Goal: Information Seeking & Learning: Find contact information

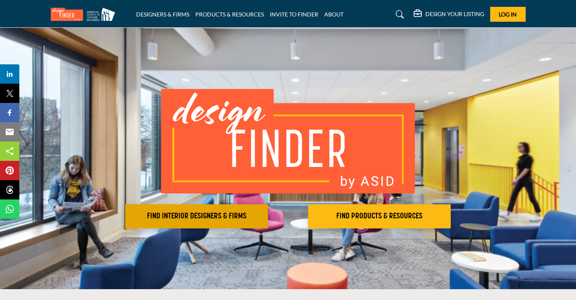
click at [192, 220] on h2 "FIND INTERIOR DESIGNERS & FIRMS" at bounding box center [197, 217] width 138 height 10
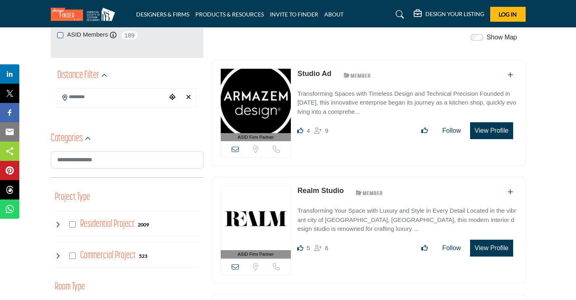
scroll to position [289, 0]
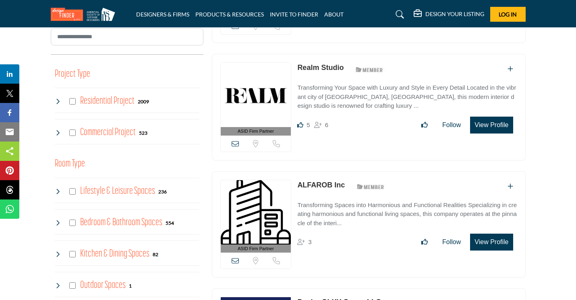
click at [56, 103] on icon at bounding box center [58, 101] width 6 height 6
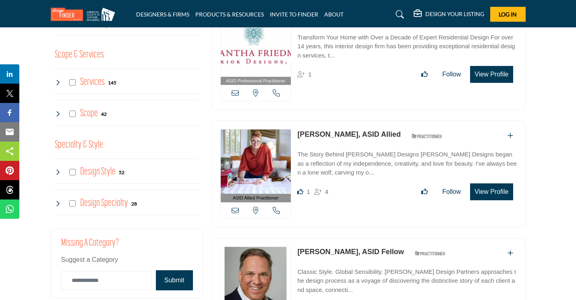
scroll to position [801, 0]
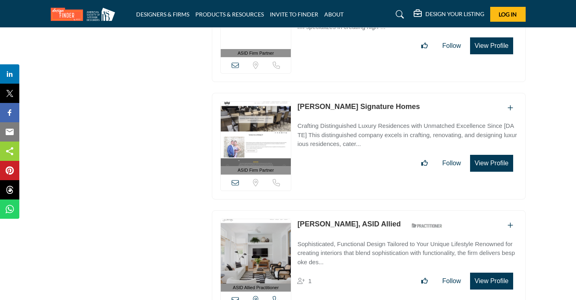
drag, startPoint x: 223, startPoint y: 146, endPoint x: 242, endPoint y: 319, distance: 174.7
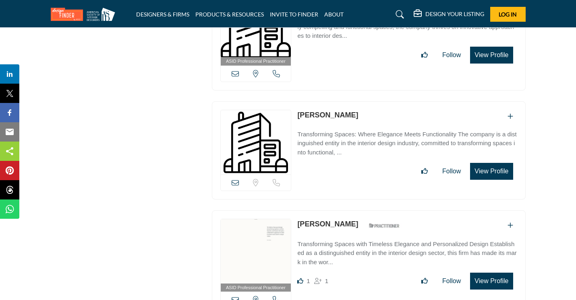
scroll to position [24013, 0]
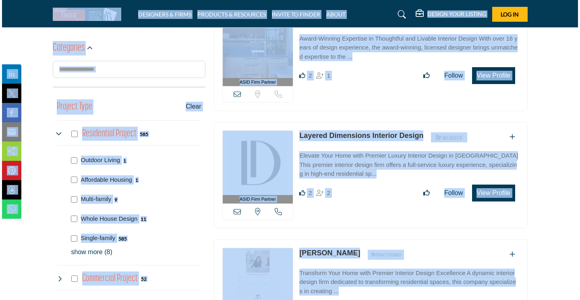
scroll to position [380, 0]
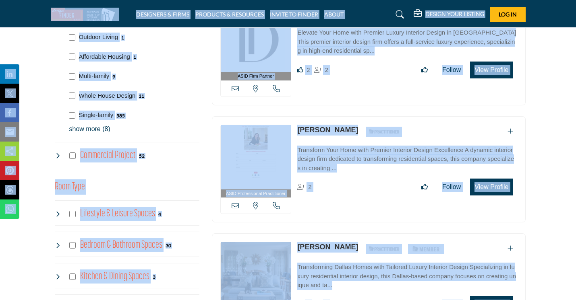
click at [486, 183] on button "View Profile" at bounding box center [491, 187] width 43 height 17
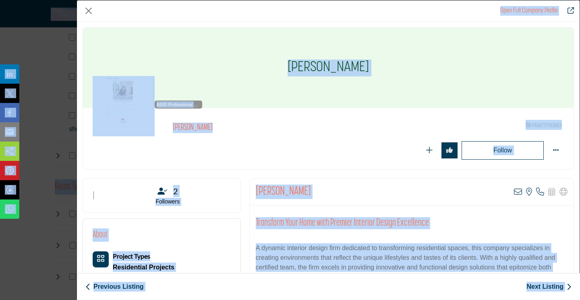
scroll to position [183, 0]
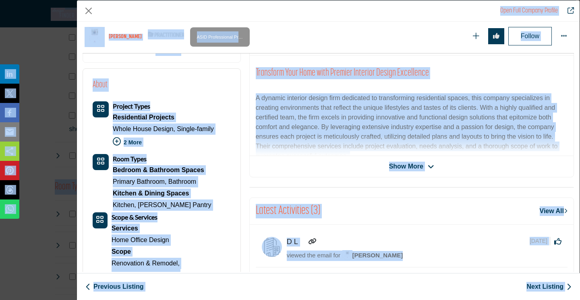
click at [404, 168] on span "Show More" at bounding box center [406, 167] width 34 height 10
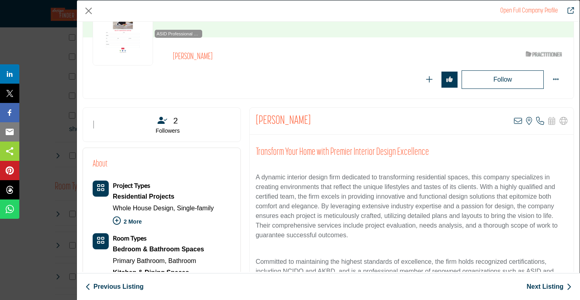
scroll to position [62, 0]
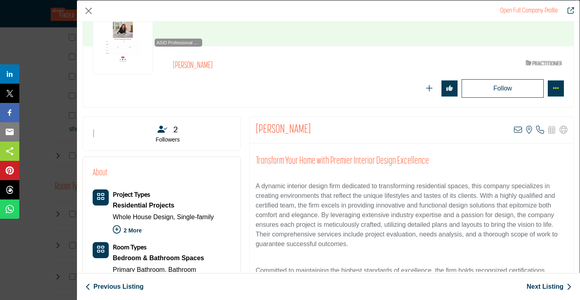
click at [556, 87] on button "More Options" at bounding box center [556, 89] width 16 height 16
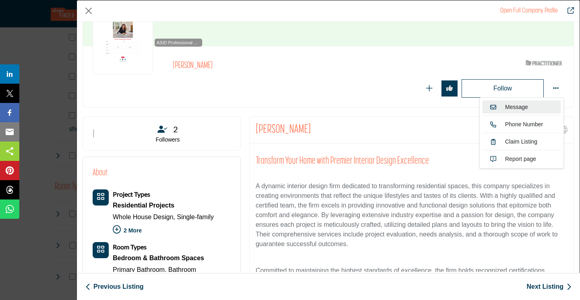
click at [539, 106] on link "Message" at bounding box center [521, 107] width 78 height 13
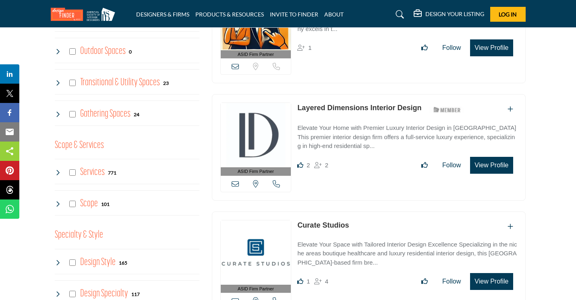
scroll to position [507, 0]
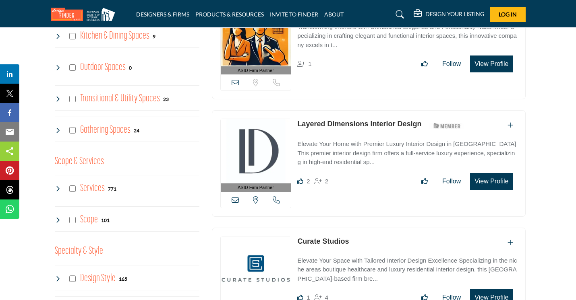
click at [59, 186] on icon at bounding box center [58, 189] width 6 height 6
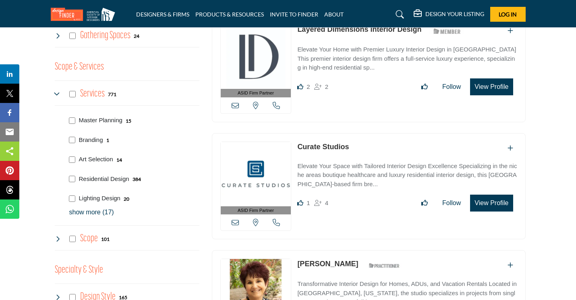
scroll to position [585, 0]
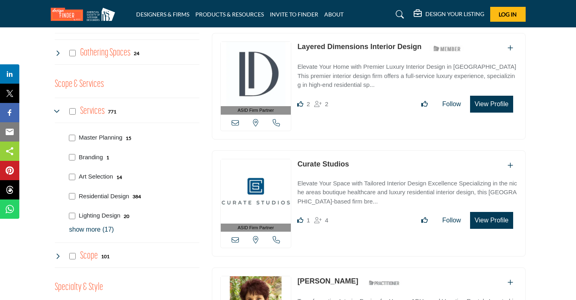
click at [100, 229] on p "show more (17)" at bounding box center [134, 230] width 130 height 10
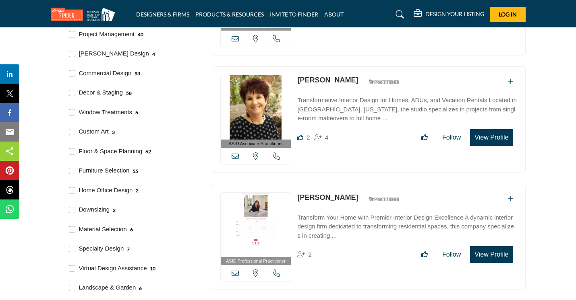
scroll to position [573, 0]
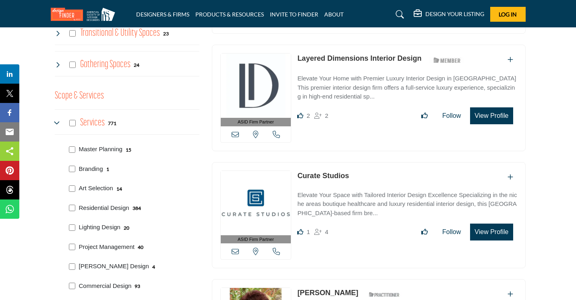
click at [58, 120] on icon at bounding box center [58, 123] width 6 height 6
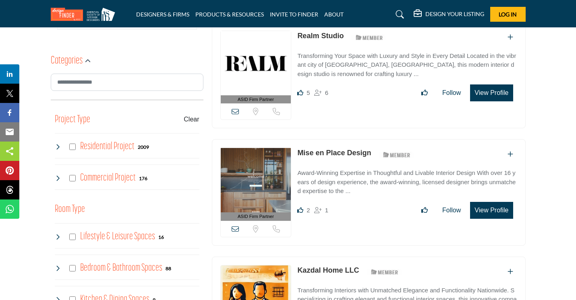
scroll to position [238, 0]
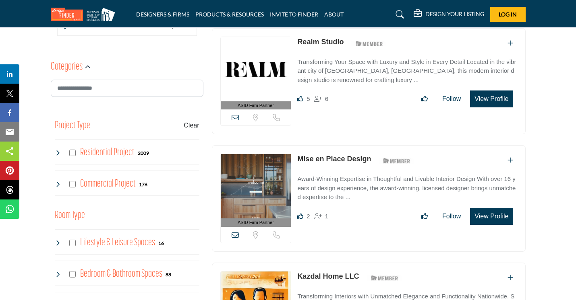
click at [58, 151] on icon at bounding box center [58, 153] width 6 height 6
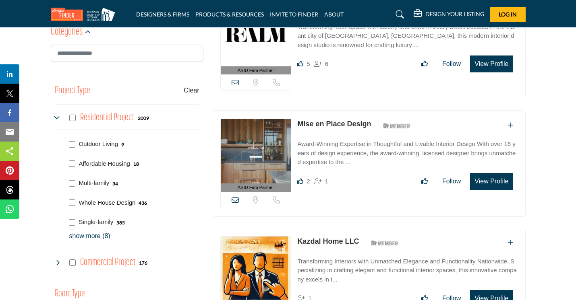
scroll to position [325, 0]
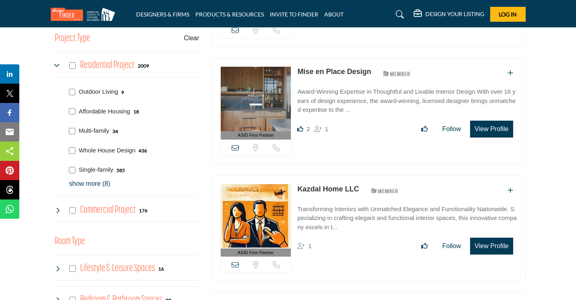
click at [95, 182] on p "show more (8)" at bounding box center [134, 184] width 130 height 10
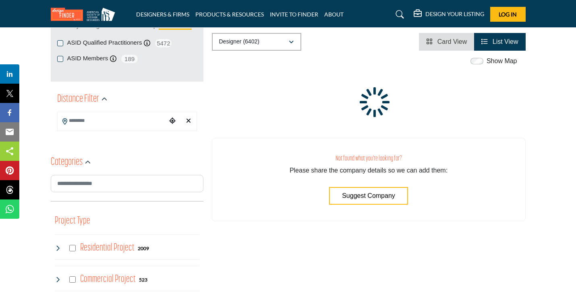
scroll to position [215, 0]
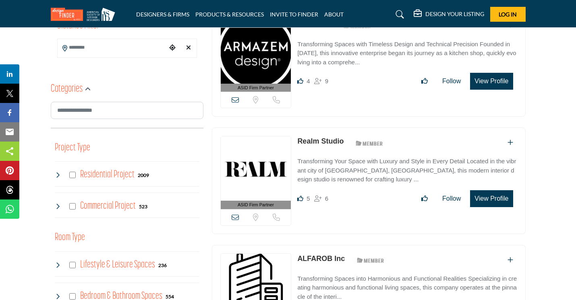
click at [57, 173] on icon at bounding box center [58, 175] width 6 height 6
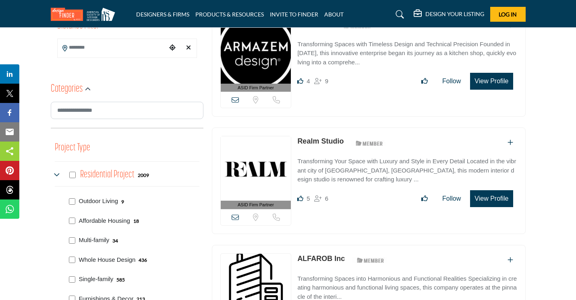
scroll to position [348, 0]
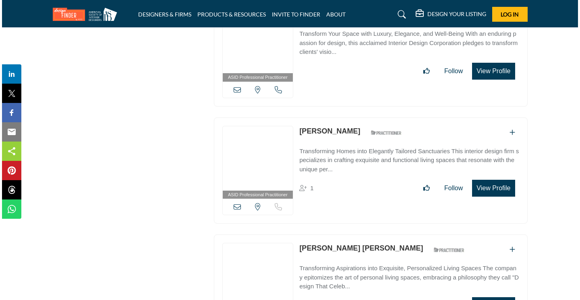
scroll to position [7220, 0]
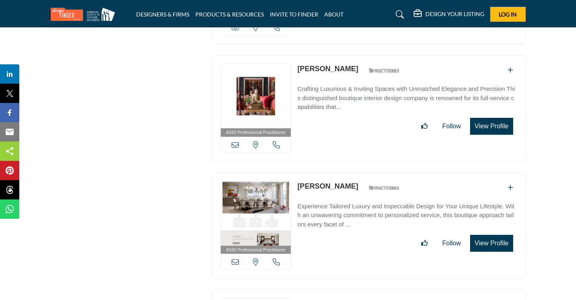
click at [483, 235] on button "View Profile" at bounding box center [491, 243] width 43 height 17
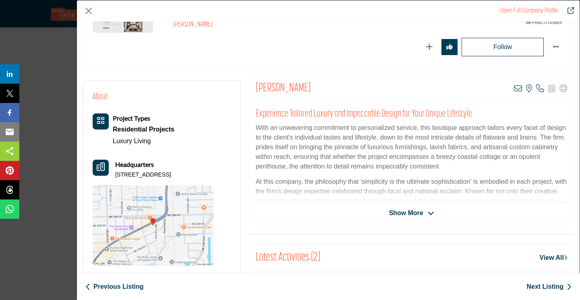
scroll to position [103, 0]
click at [422, 217] on span "Show More" at bounding box center [411, 214] width 45 height 10
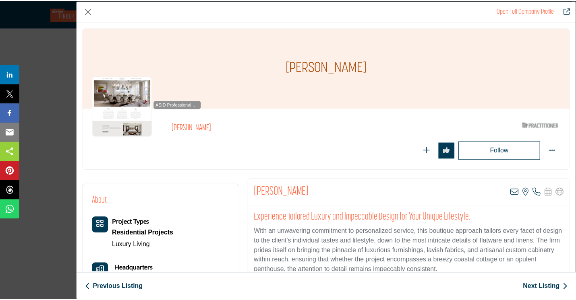
scroll to position [0, 0]
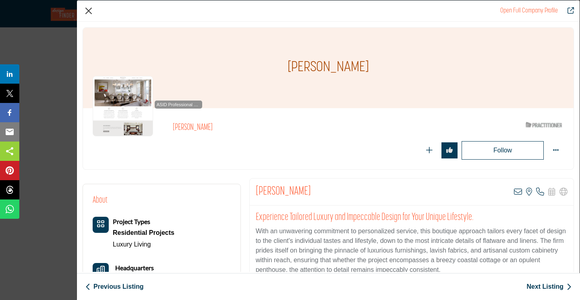
click at [88, 8] on button "Close" at bounding box center [89, 11] width 12 height 12
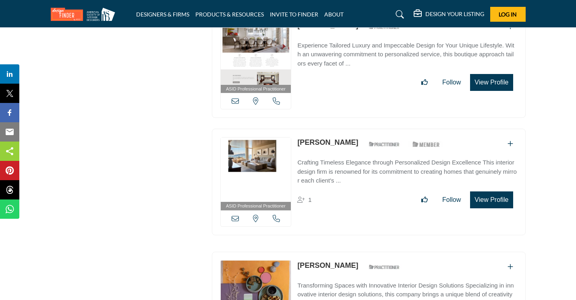
scroll to position [7381, 0]
click at [318, 139] on link "[PERSON_NAME]" at bounding box center [327, 143] width 61 height 8
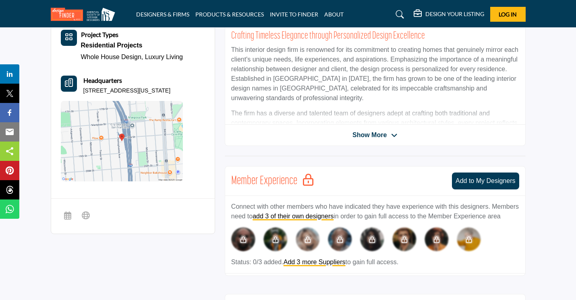
scroll to position [230, 0]
click at [376, 135] on span "Show More" at bounding box center [369, 135] width 34 height 10
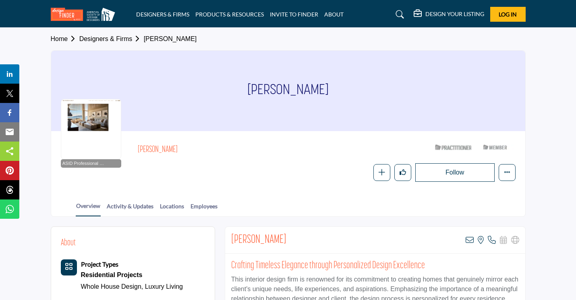
scroll to position [0, 0]
click at [497, 5] on nav "DESIGNERS & FIRMS PRODUCTS & RESOURCES INVITE TO FINDER ABOUT" at bounding box center [288, 14] width 576 height 21
click at [502, 19] on button "Log In" at bounding box center [507, 14] width 35 height 15
